Goal: Transaction & Acquisition: Book appointment/travel/reservation

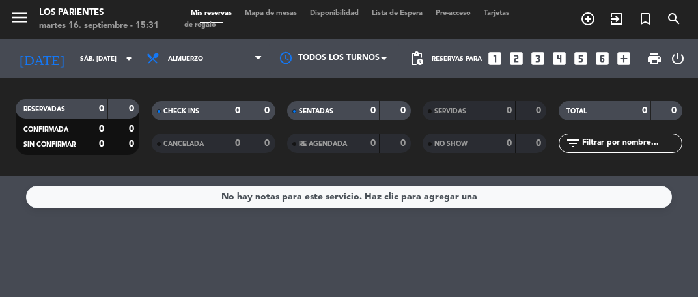
click at [103, 26] on div "martes 16. septiembre - 15:31" at bounding box center [99, 26] width 120 height 13
click at [63, 20] on div "martes 16. septiembre - 15:31" at bounding box center [99, 26] width 120 height 13
click at [101, 65] on input "sáb. [DATE]" at bounding box center [118, 59] width 88 height 20
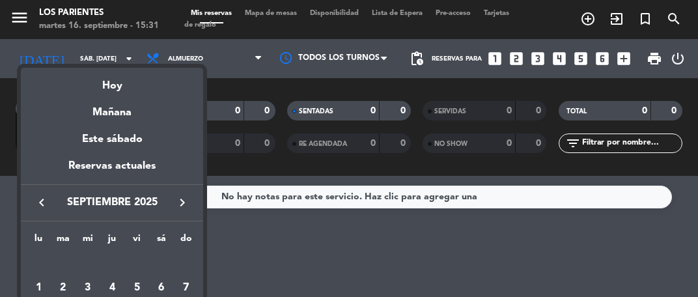
click at [233, 265] on div at bounding box center [349, 148] width 698 height 297
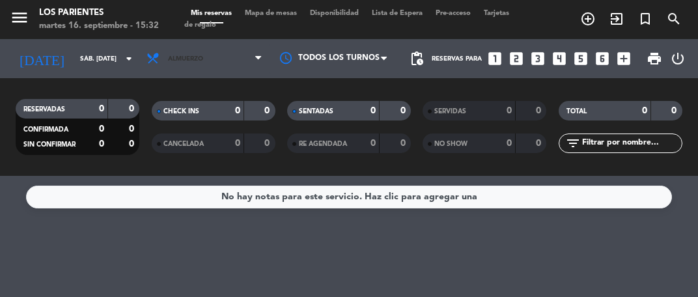
click at [190, 60] on span "Almuerzo" at bounding box center [185, 58] width 35 height 7
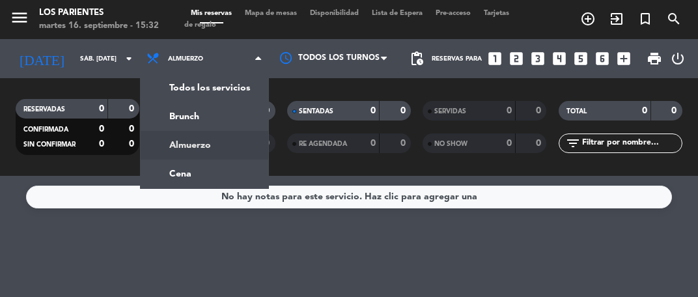
click at [186, 121] on div "menu Los Parientes martes 16. septiembre - 15:32 Mis reservas Mapa de mesas Dis…" at bounding box center [349, 88] width 698 height 176
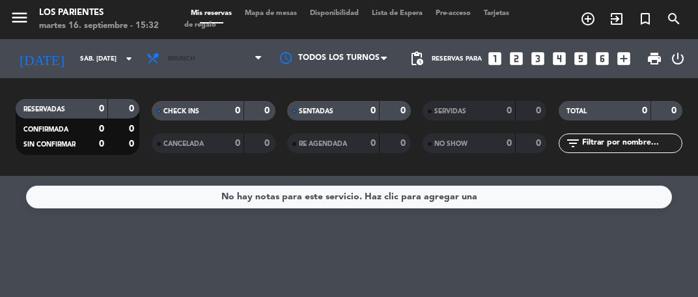
click at [215, 66] on span "Brunch" at bounding box center [204, 58] width 129 height 29
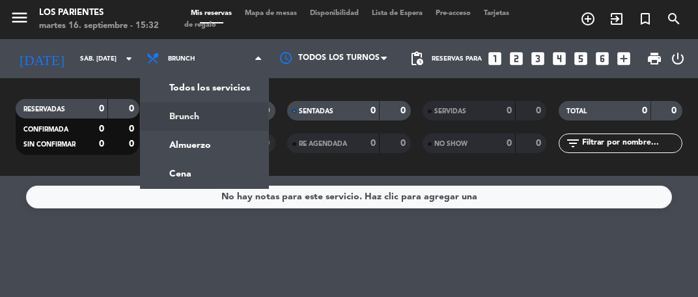
click at [195, 151] on div "menu Los Parientes martes 16. septiembre - 15:32 Mis reservas Mapa de mesas Dis…" at bounding box center [349, 88] width 698 height 176
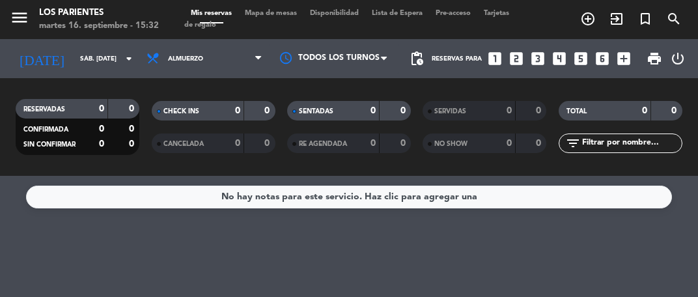
click at [516, 65] on icon "looks_two" at bounding box center [516, 58] width 17 height 17
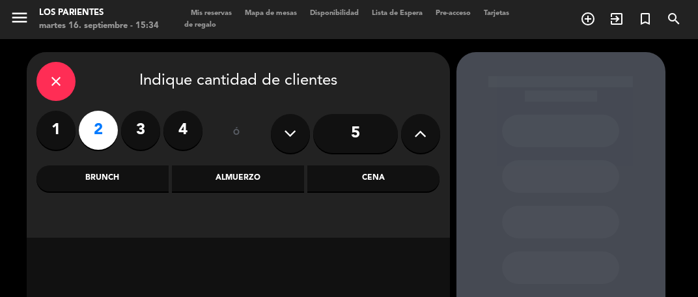
click at [224, 185] on div "Almuerzo" at bounding box center [238, 178] width 132 height 26
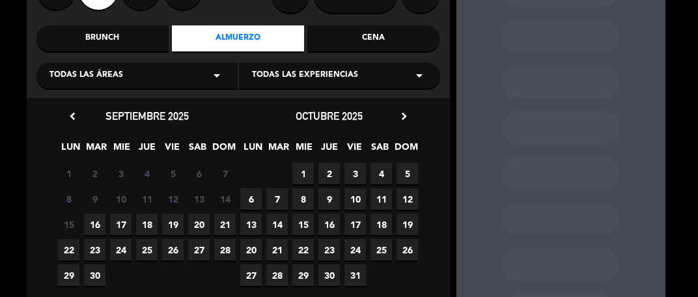
scroll to position [141, 0]
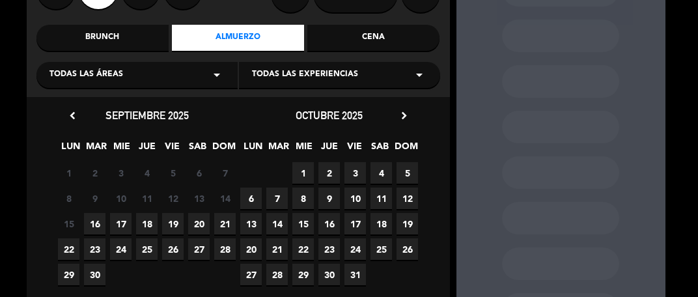
click at [193, 229] on span "20" at bounding box center [198, 223] width 21 height 21
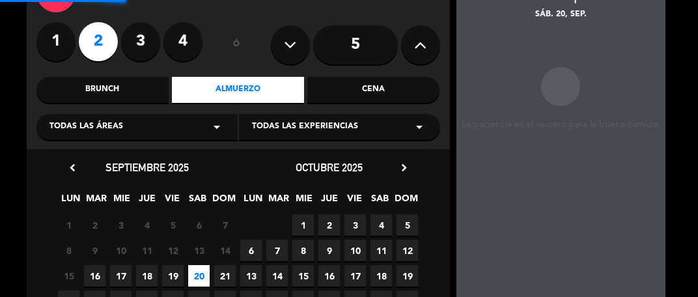
scroll to position [52, 0]
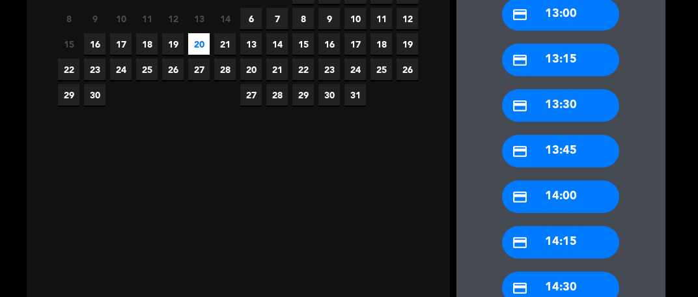
click at [544, 195] on div "credit_card 14:00" at bounding box center [560, 196] width 117 height 33
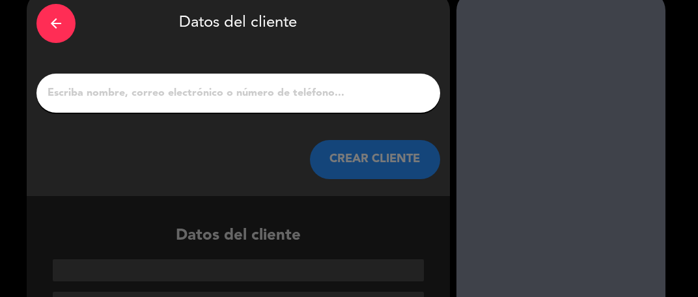
click at [102, 93] on input "1" at bounding box center [238, 93] width 384 height 18
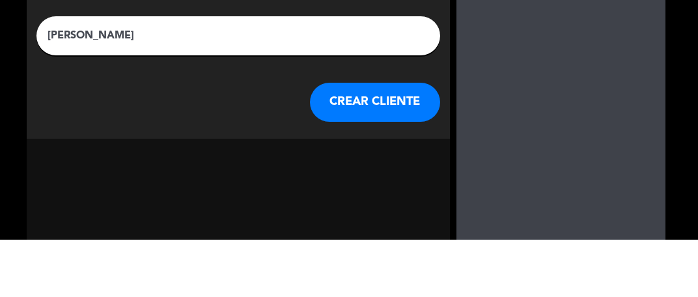
scroll to position [31, 0]
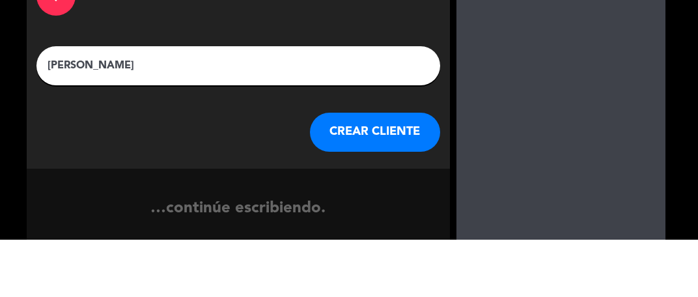
type input "[PERSON_NAME]"
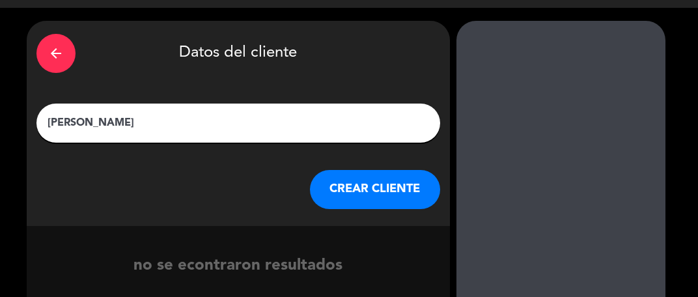
click at [354, 195] on button "CREAR CLIENTE" at bounding box center [375, 189] width 130 height 39
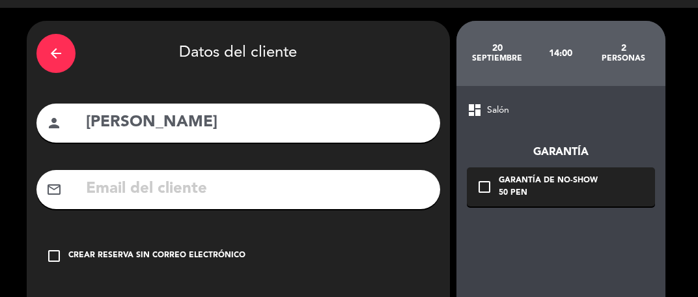
click at [52, 269] on div "check_box_outline_blank Crear reserva sin correo electrónico" at bounding box center [238, 255] width 404 height 39
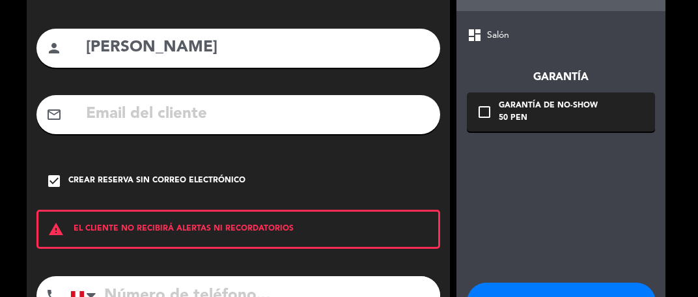
scroll to position [143, 0]
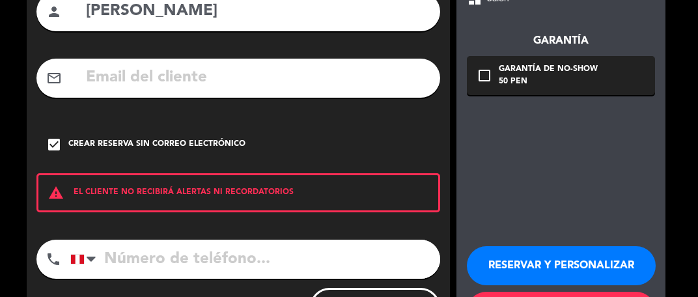
click at [511, 263] on button "RESERVAR Y PERSONALIZAR" at bounding box center [561, 265] width 189 height 39
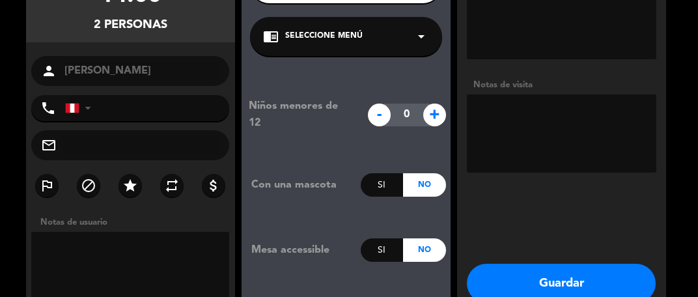
scroll to position [164, 0]
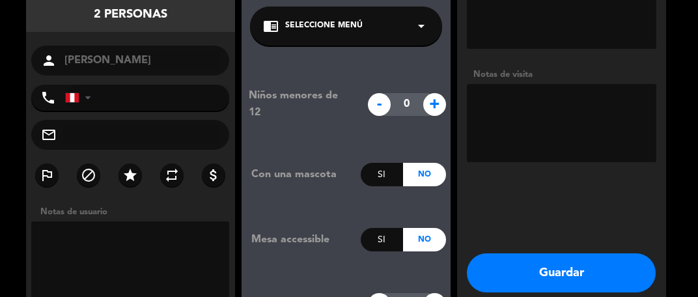
click at [68, 256] on textarea at bounding box center [130, 260] width 199 height 78
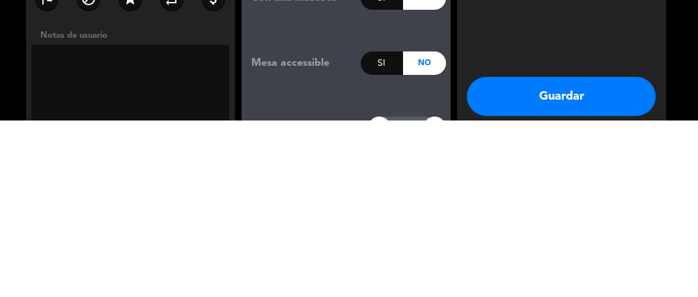
scroll to position [15, 0]
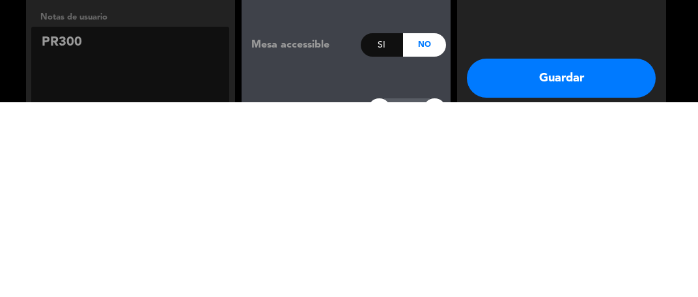
click at [48, 229] on textarea at bounding box center [130, 260] width 199 height 78
click at [44, 227] on textarea at bounding box center [130, 260] width 199 height 78
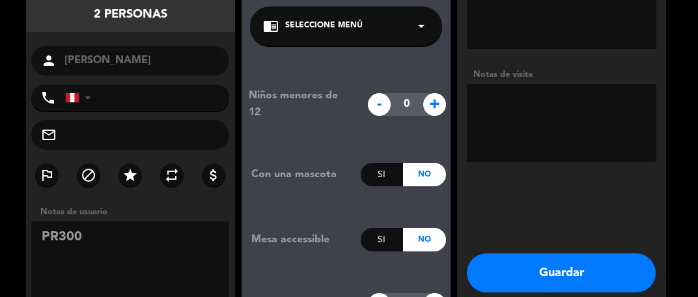
type textarea "PR300"
click at [517, 102] on textarea at bounding box center [562, 123] width 190 height 78
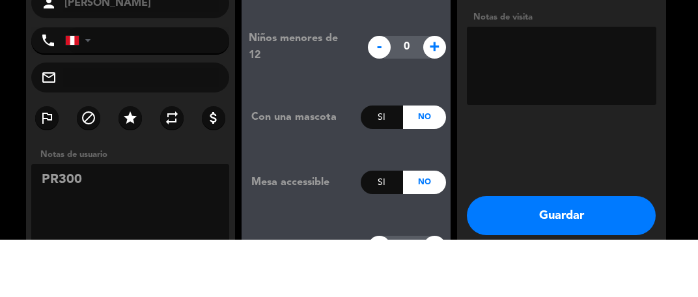
paste textarea "PR300"
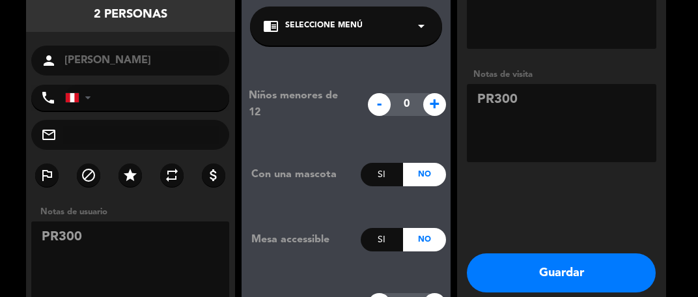
type textarea "PR300"
click at [502, 255] on button "Guardar" at bounding box center [561, 272] width 189 height 39
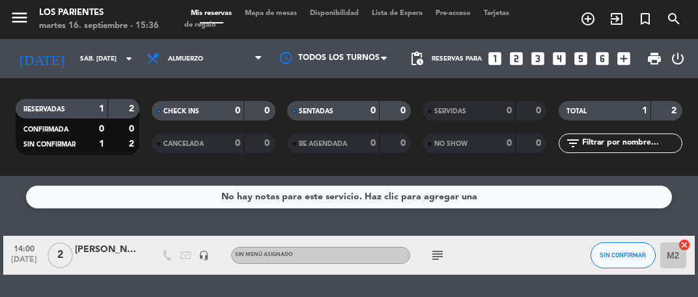
click at [519, 50] on icon "looks_two" at bounding box center [516, 58] width 17 height 17
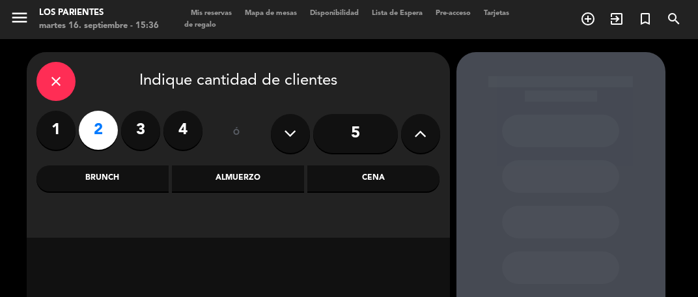
click at [209, 165] on div "Almuerzo" at bounding box center [238, 178] width 132 height 26
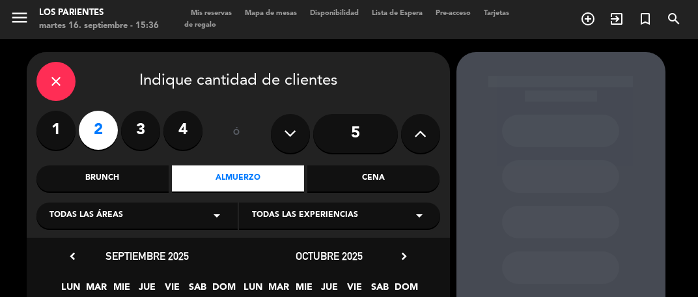
scroll to position [78, 0]
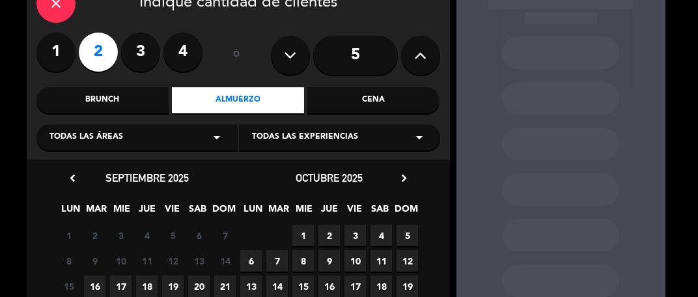
click at [195, 276] on span "20" at bounding box center [198, 286] width 21 height 21
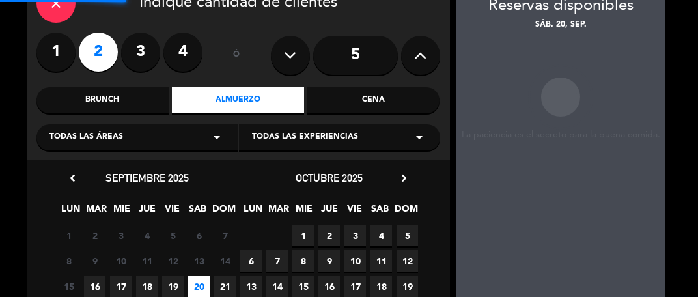
scroll to position [52, 0]
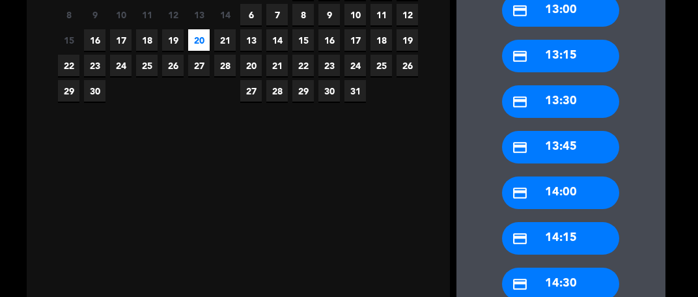
click at [549, 197] on div "credit_card 14:00" at bounding box center [560, 193] width 117 height 33
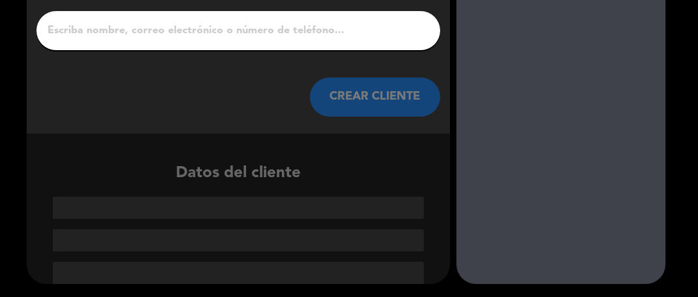
scroll to position [61, 0]
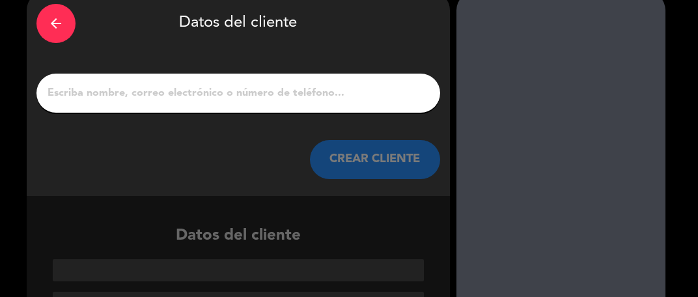
click at [107, 98] on input "1" at bounding box center [238, 93] width 384 height 18
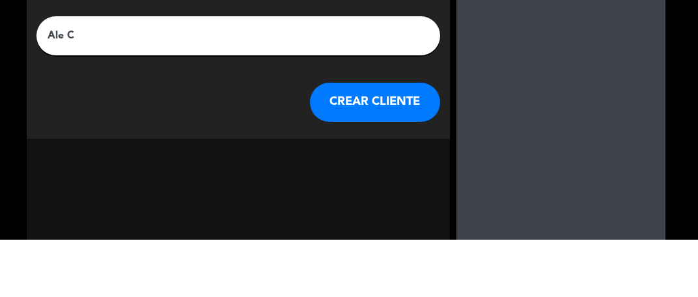
scroll to position [31, 0]
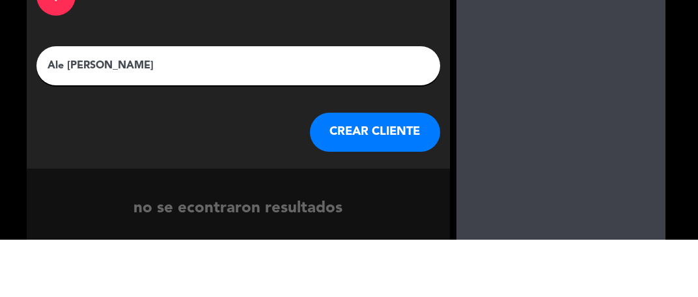
type input "Ale [PERSON_NAME]"
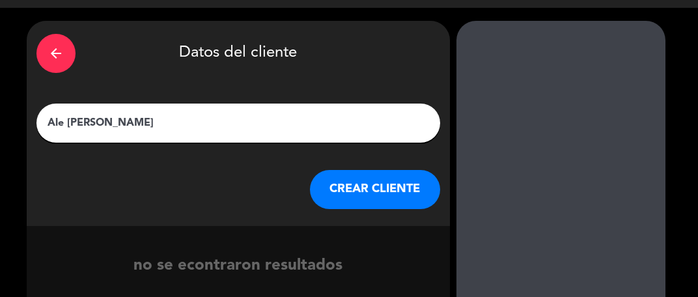
click at [341, 201] on button "CREAR CLIENTE" at bounding box center [375, 189] width 130 height 39
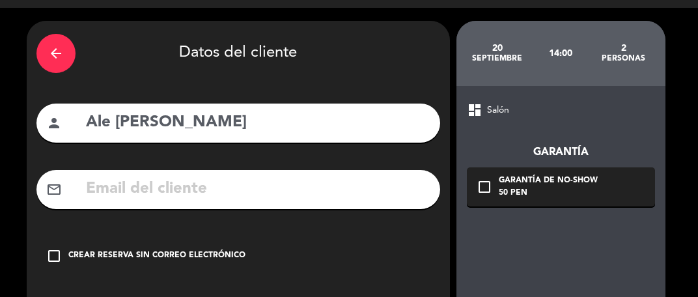
scroll to position [94, 0]
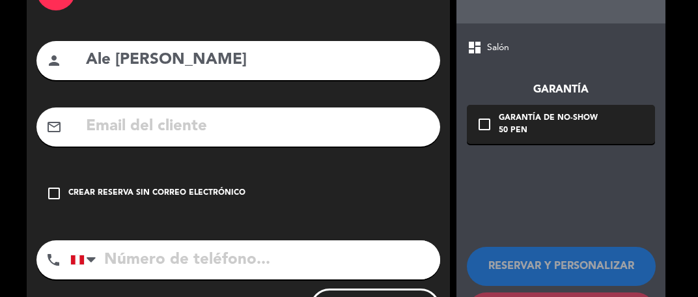
click at [50, 188] on icon "check_box_outline_blank" at bounding box center [54, 194] width 16 height 16
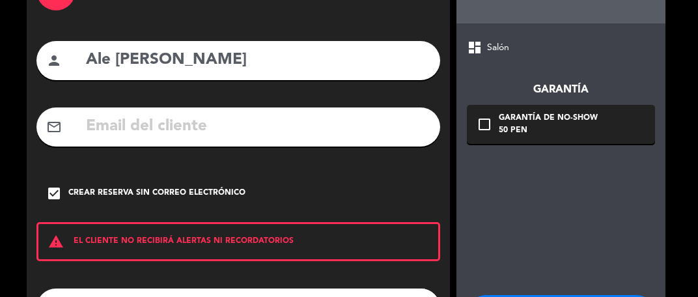
scroll to position [143, 0]
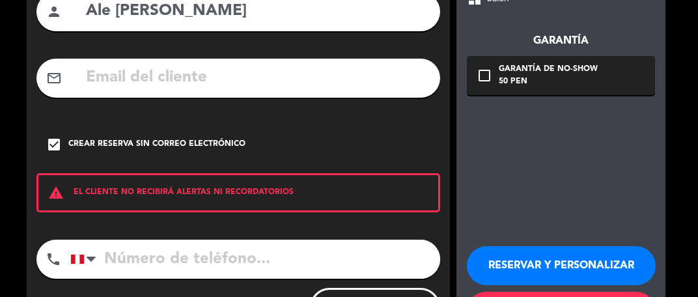
click at [524, 270] on button "RESERVAR Y PERSONALIZAR" at bounding box center [561, 265] width 189 height 39
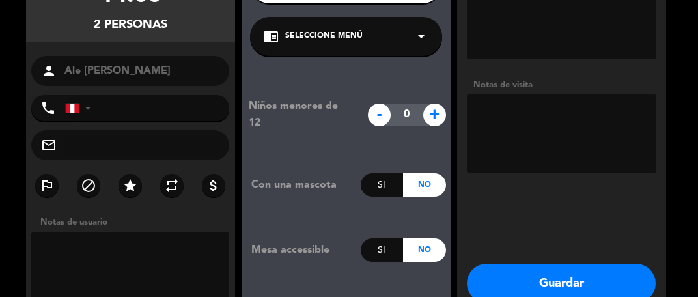
scroll to position [164, 0]
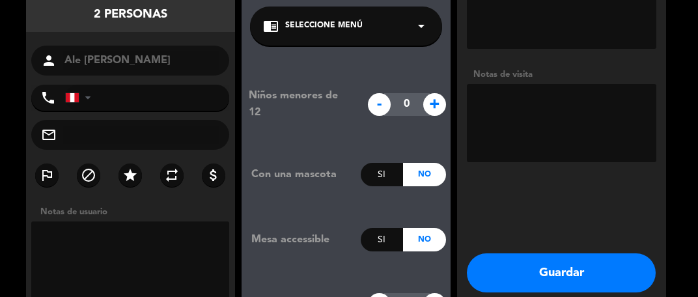
click at [85, 260] on textarea at bounding box center [130, 260] width 199 height 78
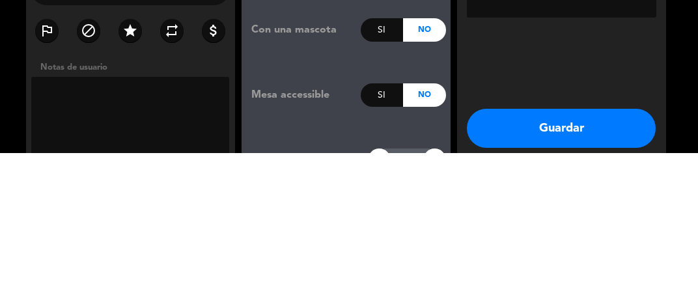
scroll to position [15, 0]
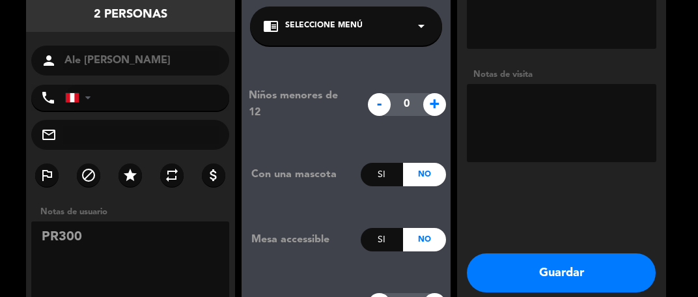
type textarea "PR300"
click at [513, 95] on textarea at bounding box center [562, 123] width 190 height 78
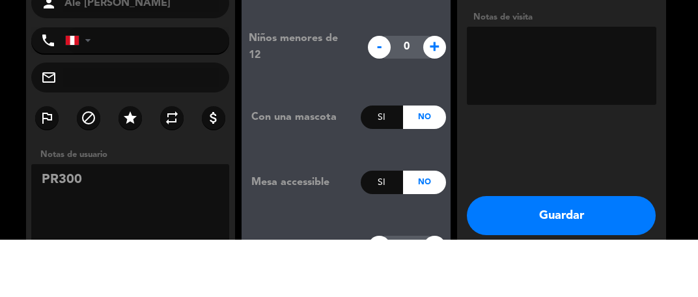
paste textarea "PR300"
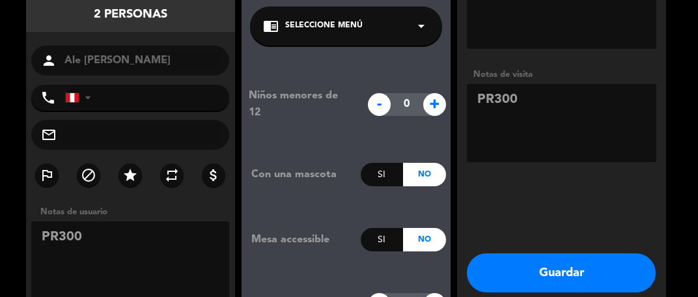
type textarea "PR300"
click at [552, 260] on button "Guardar" at bounding box center [561, 272] width 189 height 39
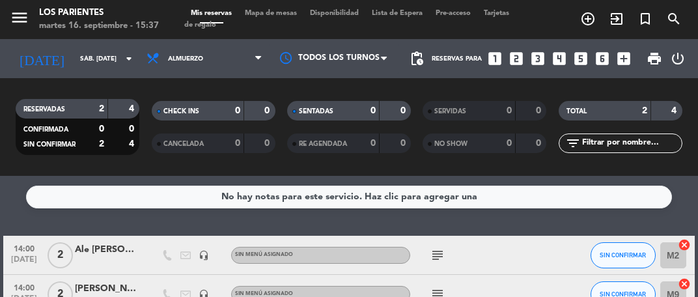
click at [89, 52] on input "sáb. [DATE]" at bounding box center [118, 59] width 88 height 20
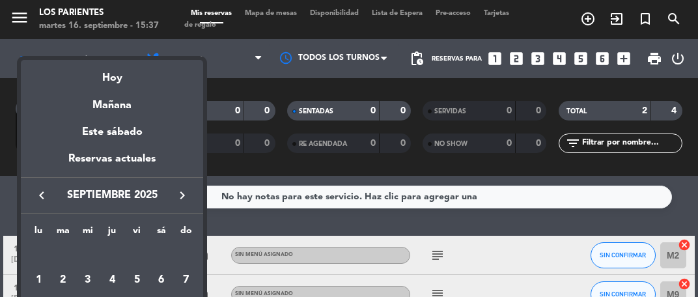
click at [94, 79] on div "Hoy" at bounding box center [112, 73] width 182 height 27
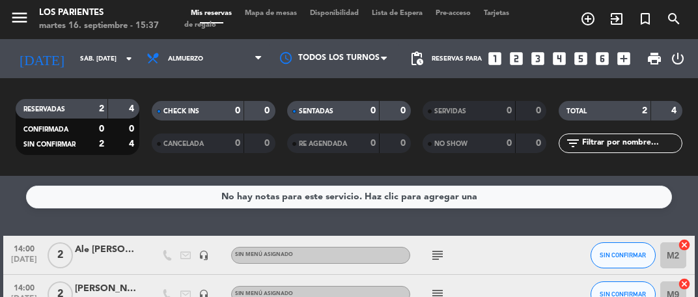
type input "[DATE] sep."
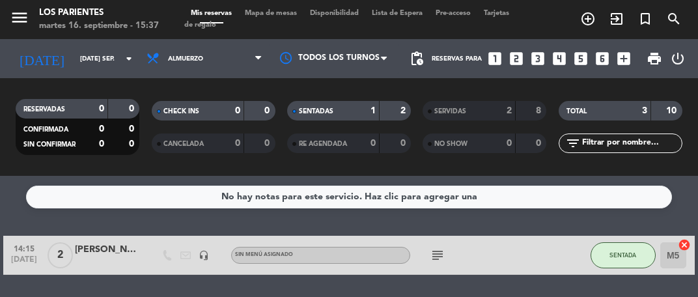
click at [276, 15] on span "Mapa de mesas" at bounding box center [270, 13] width 65 height 7
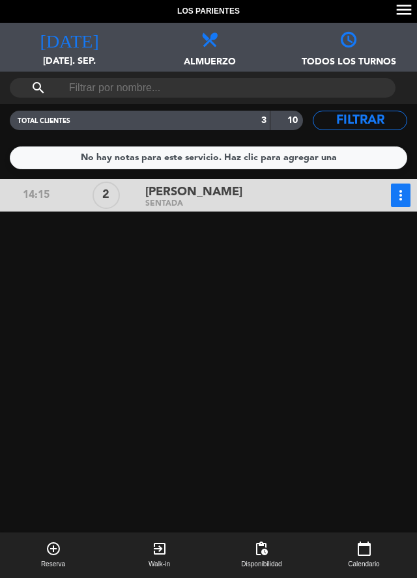
click at [46, 296] on icon "add_circle_outline" at bounding box center [54, 549] width 16 height 16
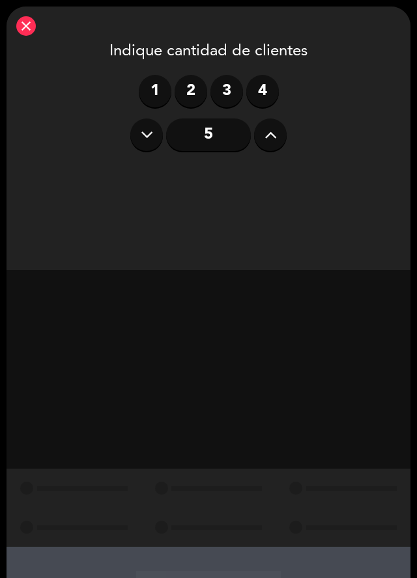
click at [27, 29] on icon "close" at bounding box center [26, 26] width 16 height 16
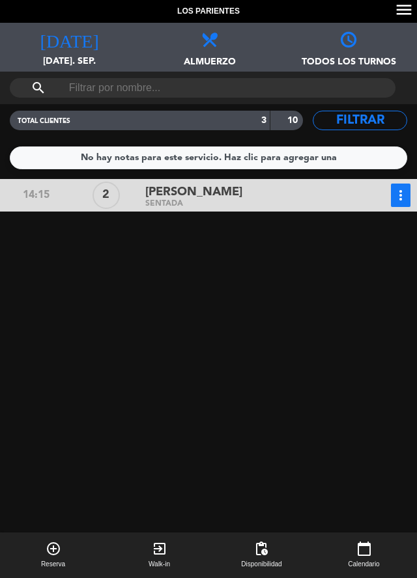
click at [237, 198] on div "[PERSON_NAME]" at bounding box center [245, 193] width 201 height 18
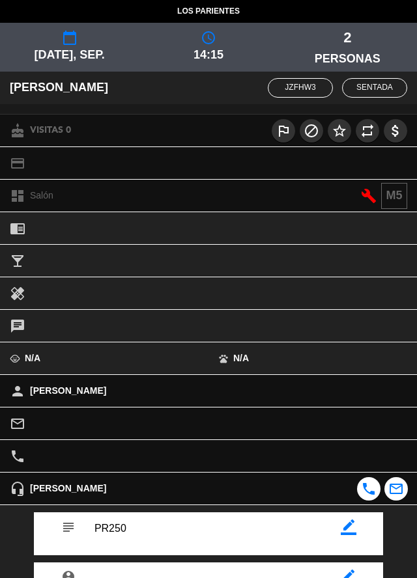
click at [70, 40] on icon "calendar_today" at bounding box center [70, 38] width 16 height 16
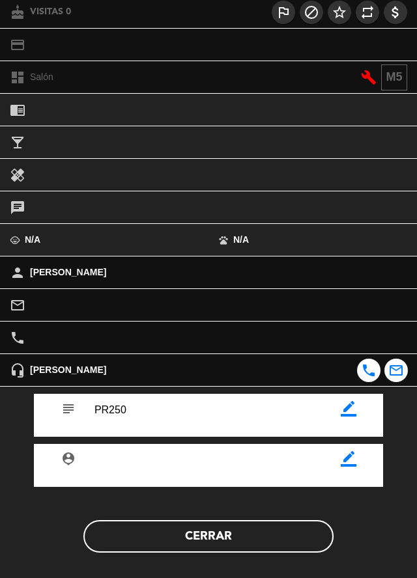
click at [233, 296] on button "Cerrar" at bounding box center [208, 536] width 250 height 33
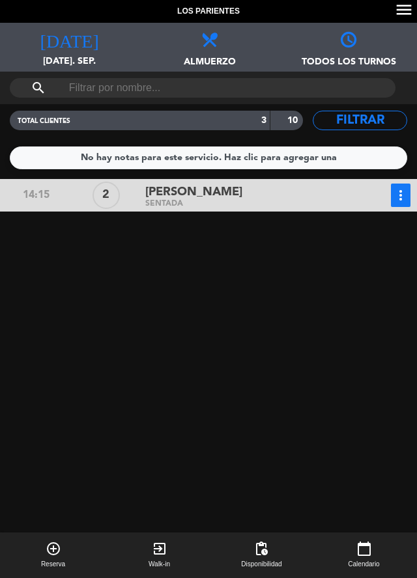
click at [54, 296] on icon "add_circle_outline" at bounding box center [54, 549] width 16 height 16
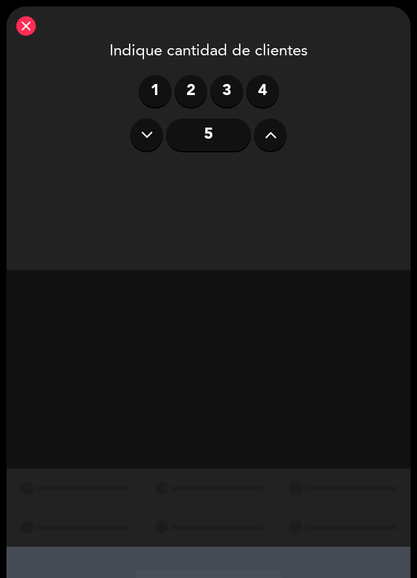
click at [230, 91] on label "3" at bounding box center [226, 91] width 33 height 33
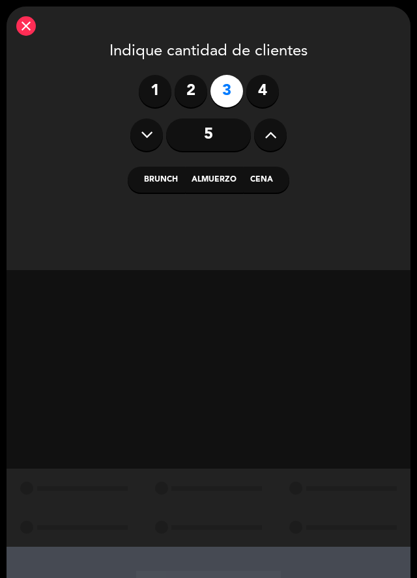
click at [272, 177] on button "Cena" at bounding box center [267, 180] width 46 height 26
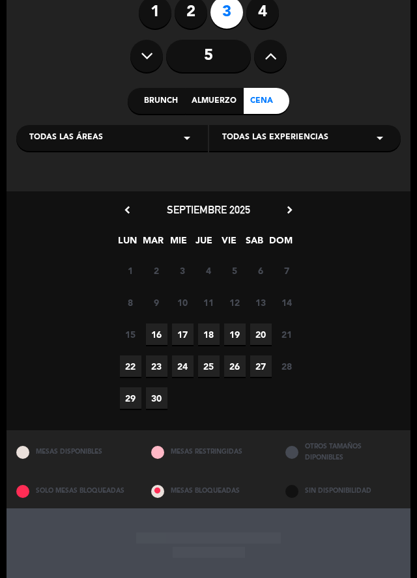
scroll to position [86, 0]
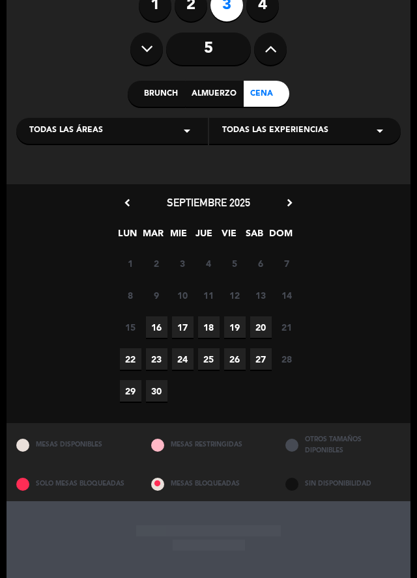
click at [156, 296] on span "16" at bounding box center [156, 327] width 21 height 21
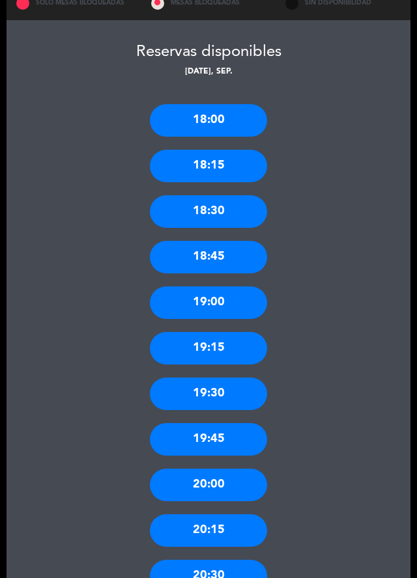
scroll to position [577, 0]
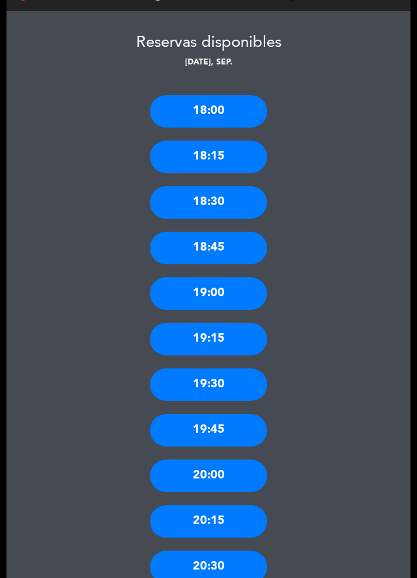
click at [214, 296] on div "20:00" at bounding box center [208, 476] width 117 height 33
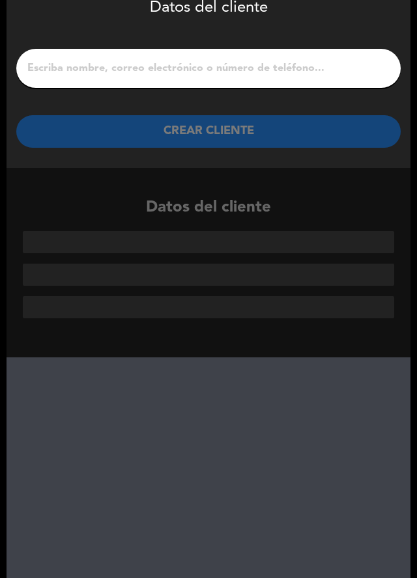
scroll to position [0, 0]
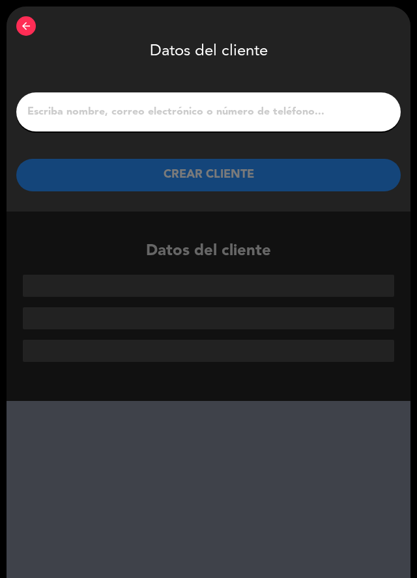
click at [209, 104] on input "1" at bounding box center [208, 112] width 365 height 18
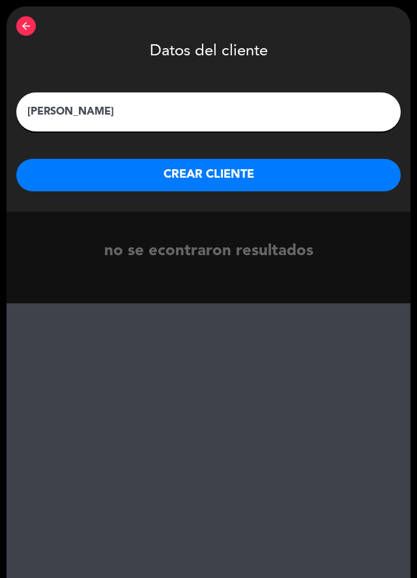
type input "[PERSON_NAME]"
click at [245, 175] on button "CREAR CLIENTE" at bounding box center [208, 175] width 384 height 33
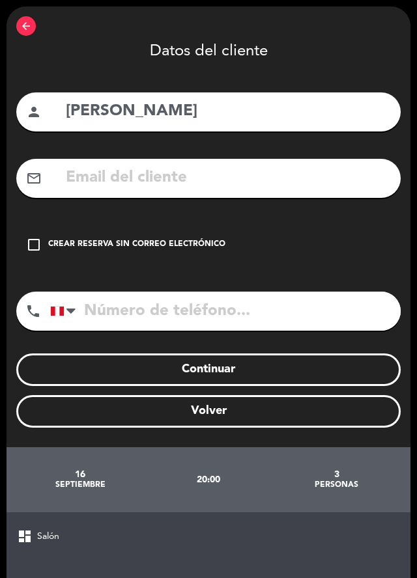
click at [38, 238] on icon "check_box_outline_blank" at bounding box center [34, 245] width 16 height 16
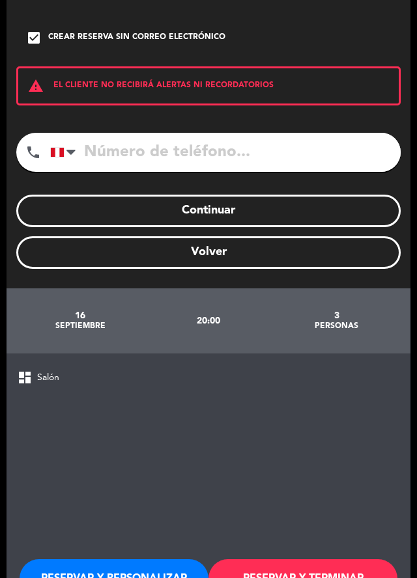
scroll to position [208, 0]
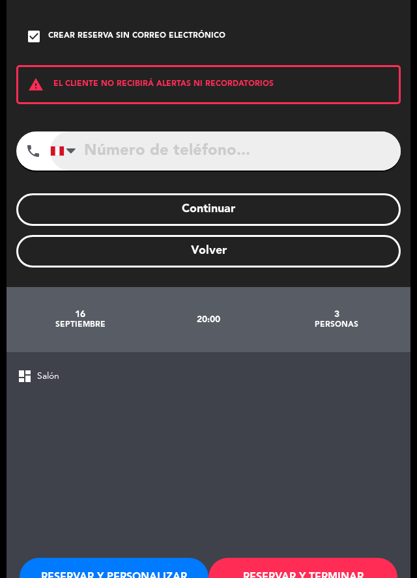
click at [279, 146] on input "tel" at bounding box center [225, 151] width 350 height 39
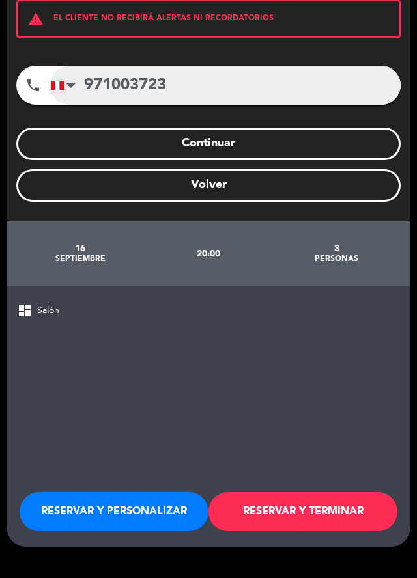
scroll to position [284, 0]
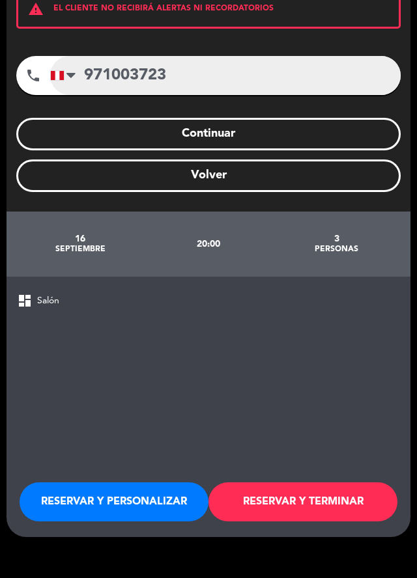
type input "971003723"
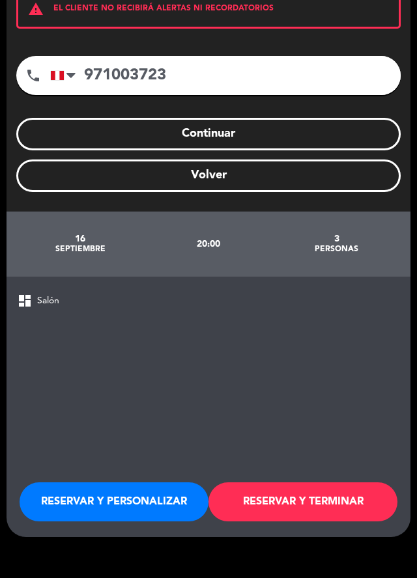
click at [266, 137] on button "Continuar" at bounding box center [208, 134] width 384 height 33
click at [330, 296] on button "RESERVAR Y TERMINAR" at bounding box center [302, 502] width 189 height 39
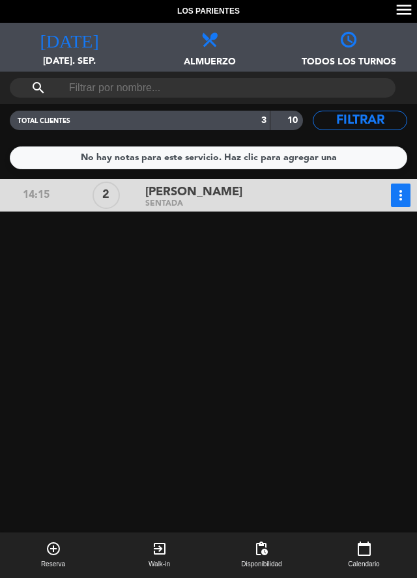
click at [403, 199] on icon "more_vert" at bounding box center [401, 196] width 16 height 16
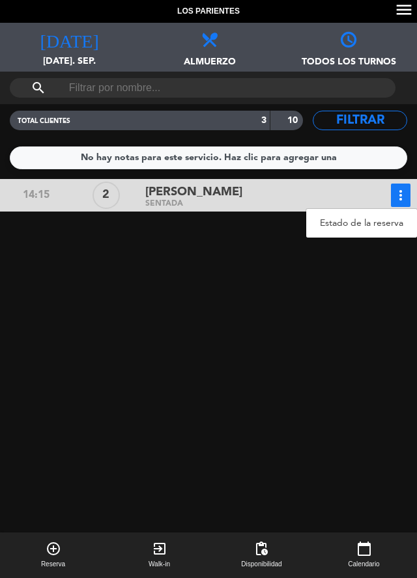
click at [371, 216] on link "Estado de la reserva" at bounding box center [361, 224] width 111 height 20
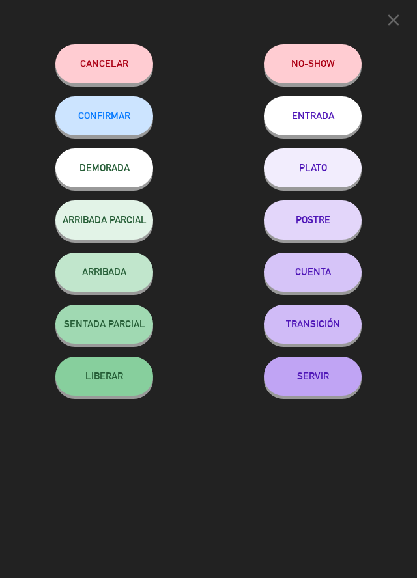
click at [382, 16] on button "close" at bounding box center [393, 22] width 27 height 25
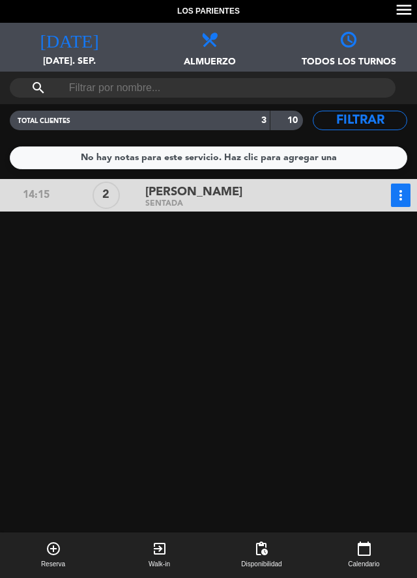
click at [207, 51] on span "Almuerzo" at bounding box center [208, 56] width 139 height 20
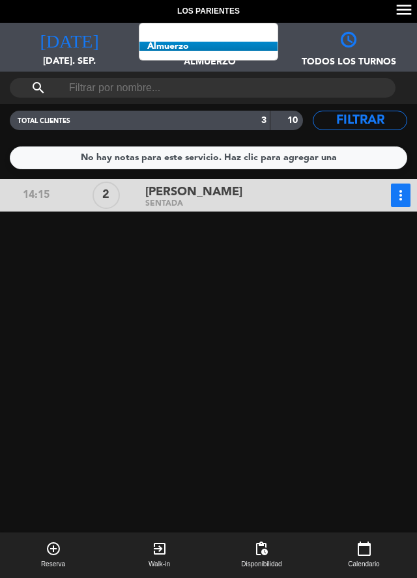
click at [182, 50] on span "Almuerzo Todos los servicios Brunch Almuerzo Cena" at bounding box center [208, 47] width 139 height 49
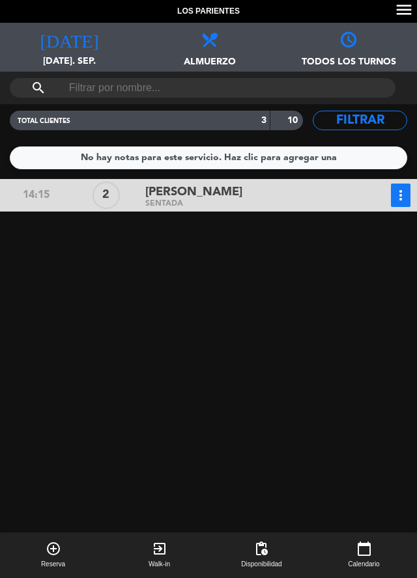
click at [209, 49] on span "Almuerzo" at bounding box center [208, 56] width 139 height 20
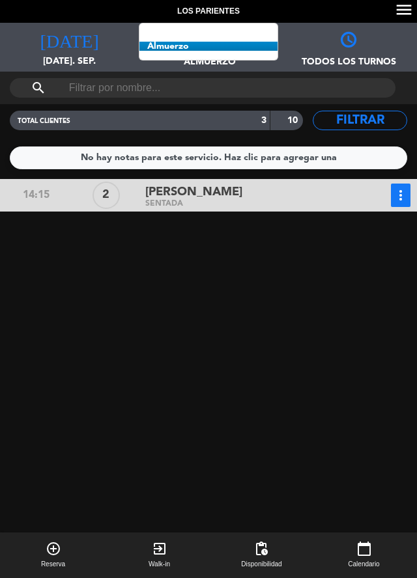
click at [173, 52] on span "Almuerzo Todos los servicios Brunch Almuerzo Cena" at bounding box center [208, 47] width 139 height 49
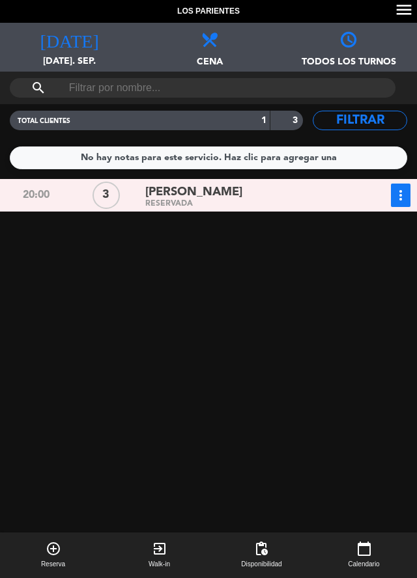
click at [87, 50] on div "[DATE] [DATE]. sep." at bounding box center [69, 47] width 139 height 49
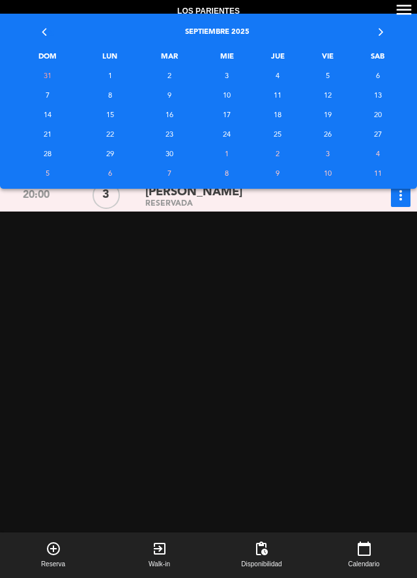
click at [276, 117] on td "18" at bounding box center [277, 116] width 51 height 20
click at [276, 111] on td "18" at bounding box center [277, 116] width 51 height 20
click at [278, 296] on div "20:00 3 [PERSON_NAME] RESERVADA more_vert Estado de la reserva [PHONE_NUMBER]" at bounding box center [208, 403] width 423 height 448
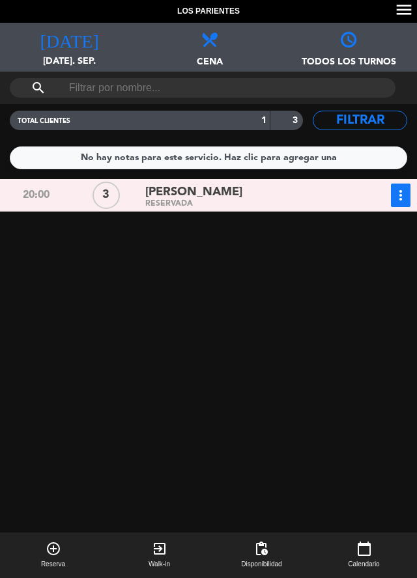
click at [66, 55] on span "[DATE]. sep." at bounding box center [69, 66] width 139 height 25
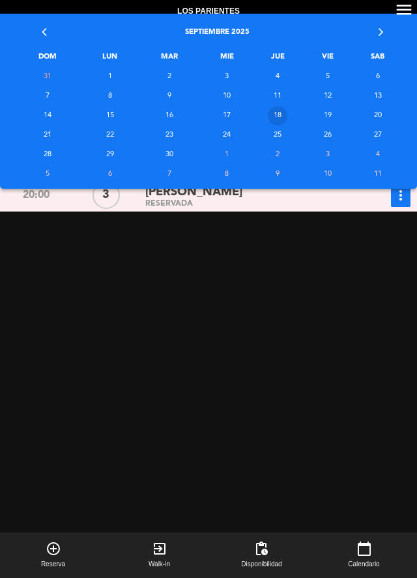
click at [280, 115] on td "18" at bounding box center [277, 116] width 51 height 20
click at [270, 115] on td "18" at bounding box center [277, 116] width 51 height 20
click at [268, 119] on td "18" at bounding box center [277, 116] width 51 height 20
click at [243, 291] on div "20:00 3 [PERSON_NAME] RESERVADA more_vert Estado de la reserva [PHONE_NUMBER]" at bounding box center [208, 403] width 423 height 448
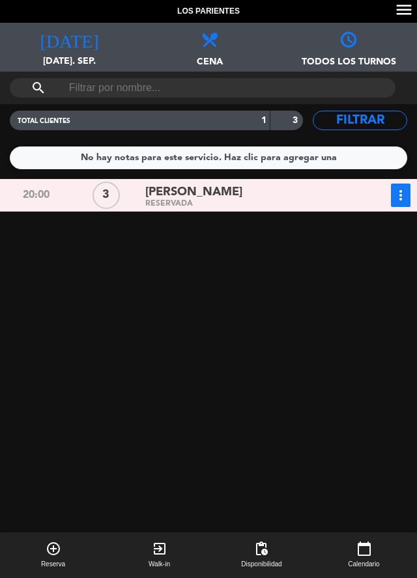
click at [61, 50] on div "[DATE] [DATE]. sep. [DATE]" at bounding box center [69, 47] width 139 height 49
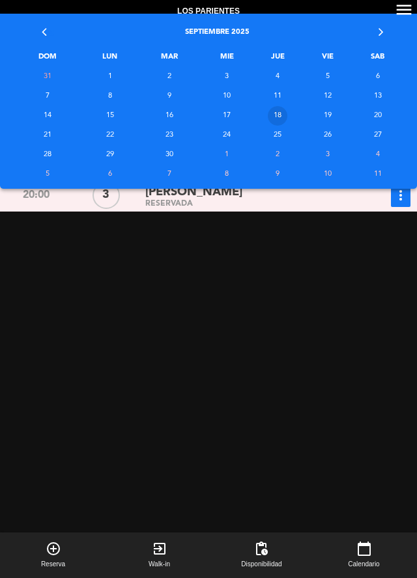
click at [284, 112] on td "18" at bounding box center [277, 116] width 51 height 20
click at [279, 108] on td "18" at bounding box center [277, 116] width 51 height 20
click at [273, 110] on td "18" at bounding box center [277, 116] width 51 height 20
click at [219, 111] on td "17" at bounding box center [226, 116] width 51 height 20
click at [278, 114] on td "18" at bounding box center [277, 116] width 51 height 20
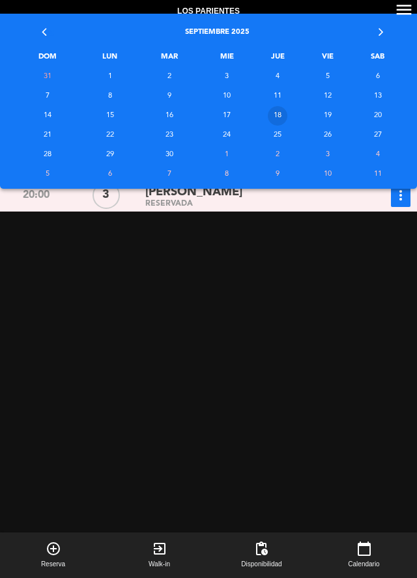
click at [316, 296] on div "20:00 3 [PERSON_NAME] RESERVADA more_vert Estado de la reserva [PHONE_NUMBER]" at bounding box center [208, 403] width 423 height 448
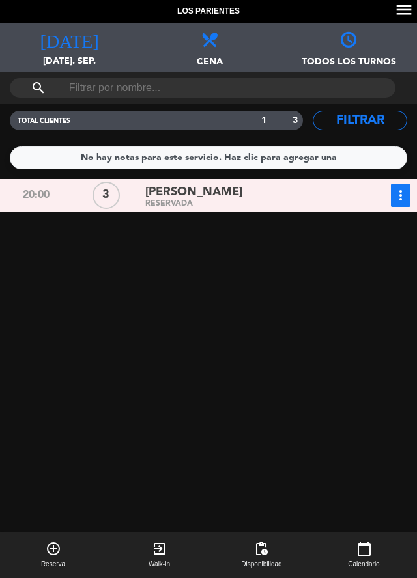
click at [214, 41] on icon at bounding box center [209, 39] width 16 height 16
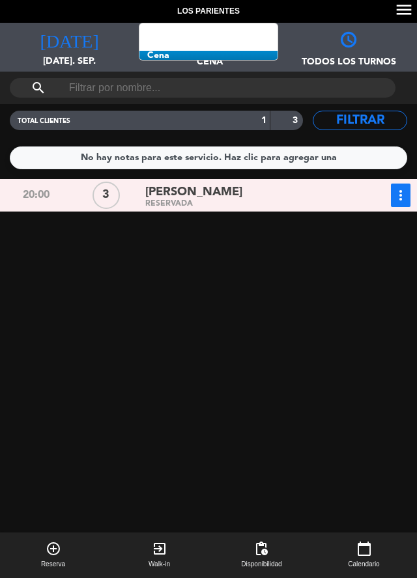
click at [168, 53] on span "Cena Todos los servicios Brunch Almuerzo Cena" at bounding box center [208, 47] width 139 height 49
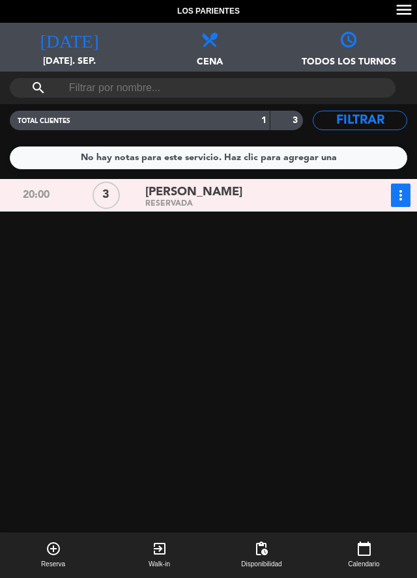
click at [68, 48] on div "[DATE] [DATE]. sep. [DATE]" at bounding box center [69, 47] width 139 height 49
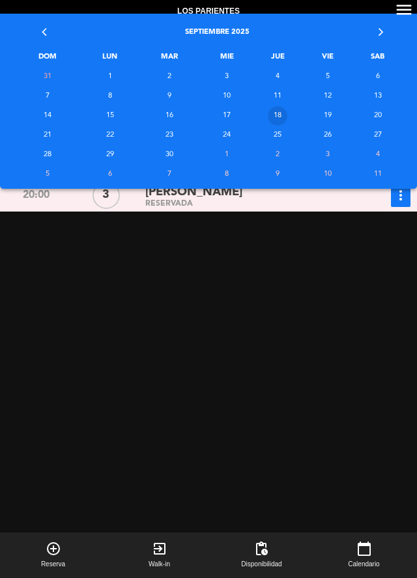
click at [279, 109] on td "18" at bounding box center [277, 116] width 51 height 20
click at [282, 117] on td "18" at bounding box center [277, 116] width 51 height 20
click at [278, 115] on td "18" at bounding box center [277, 116] width 51 height 20
click at [244, 271] on div "20:00 3 [PERSON_NAME] RESERVADA more_vert Estado de la reserva [PHONE_NUMBER]" at bounding box center [208, 403] width 423 height 448
